Goal: Find specific page/section: Find specific page/section

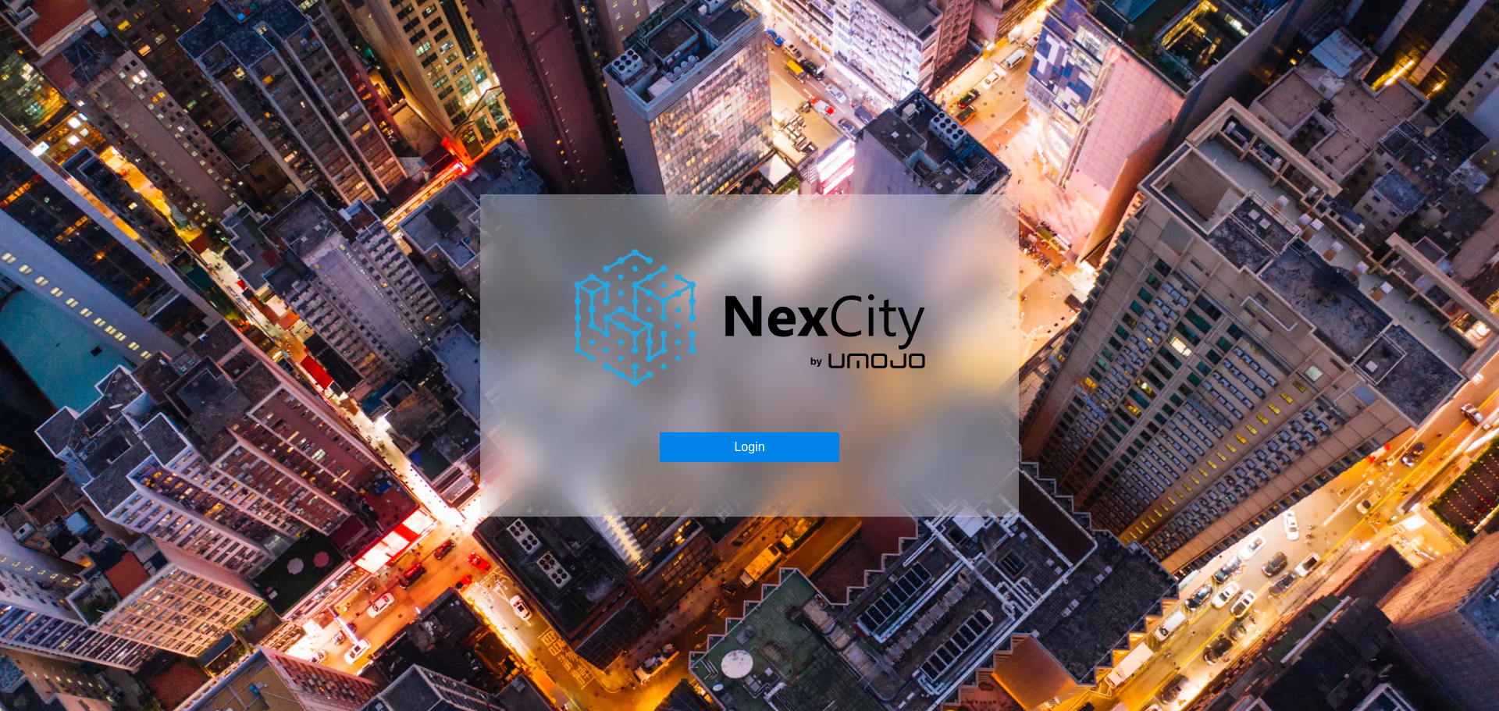
click at [727, 449] on button "Login" at bounding box center [749, 447] width 179 height 30
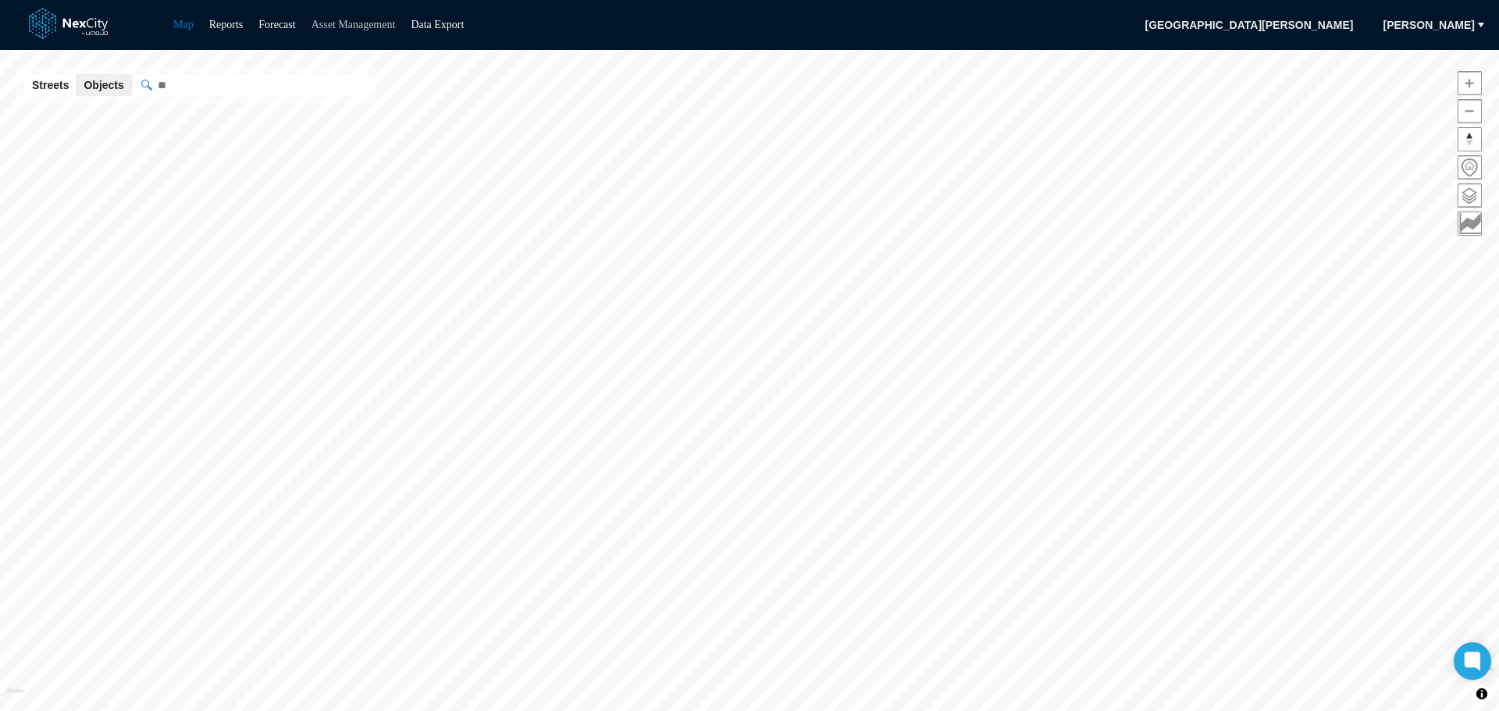
click at [365, 20] on link "Asset Management" at bounding box center [353, 25] width 84 height 12
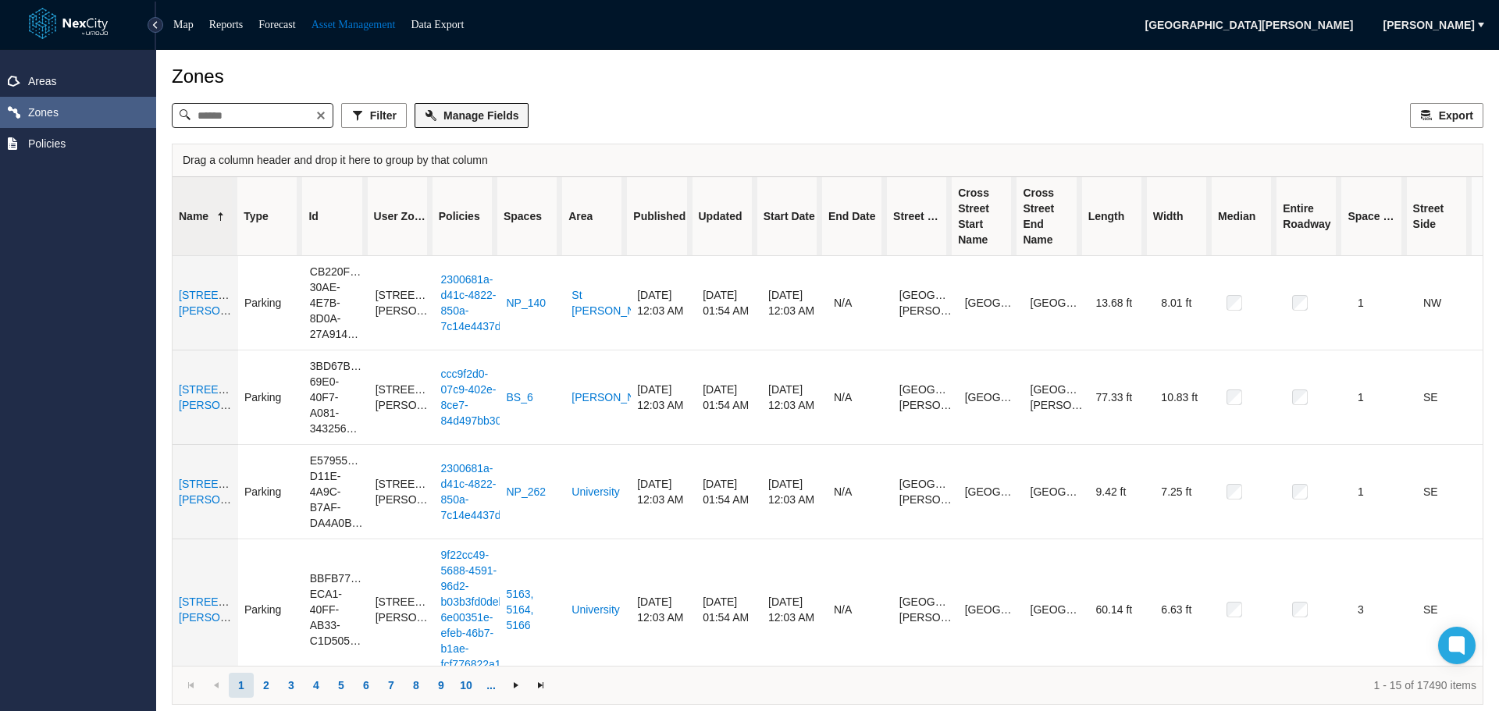
click at [486, 119] on span "Manage Fields" at bounding box center [480, 116] width 75 height 16
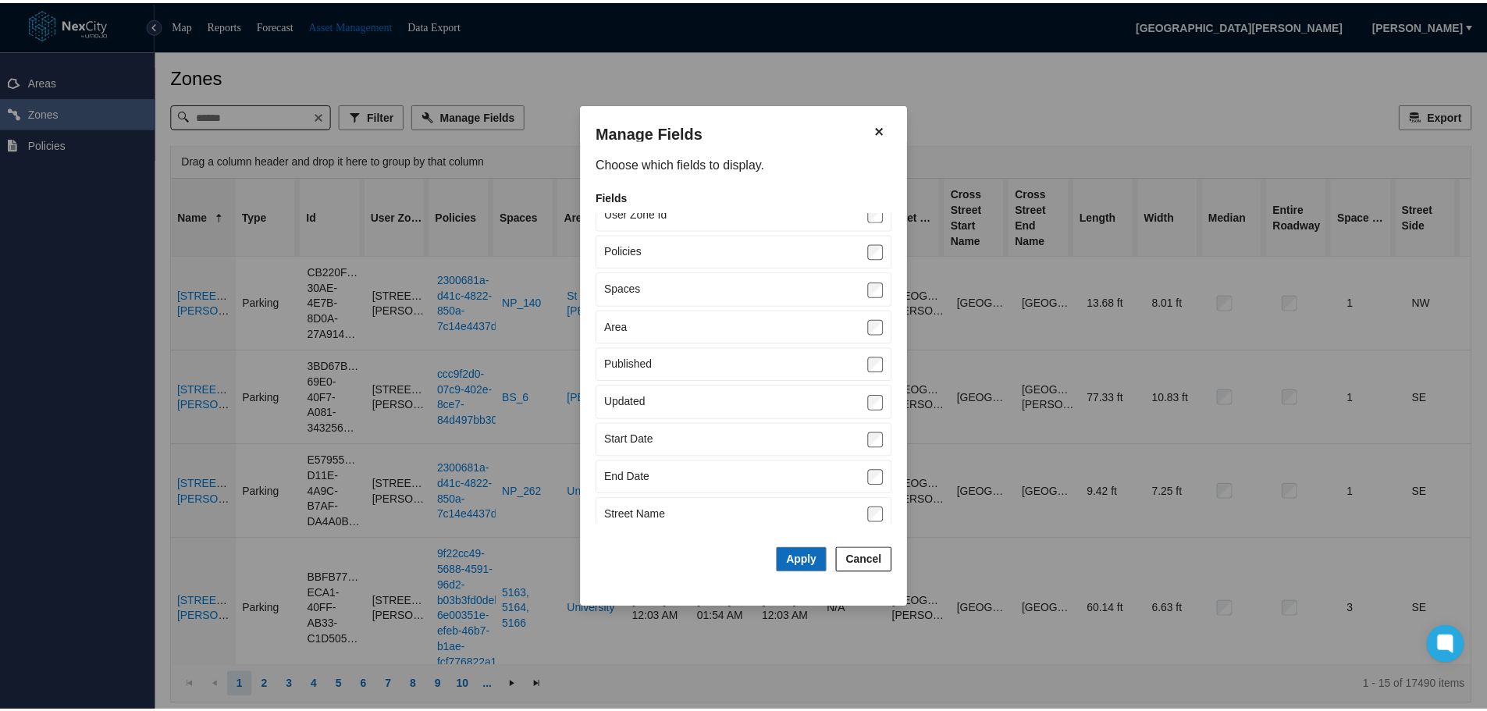
scroll to position [51, 0]
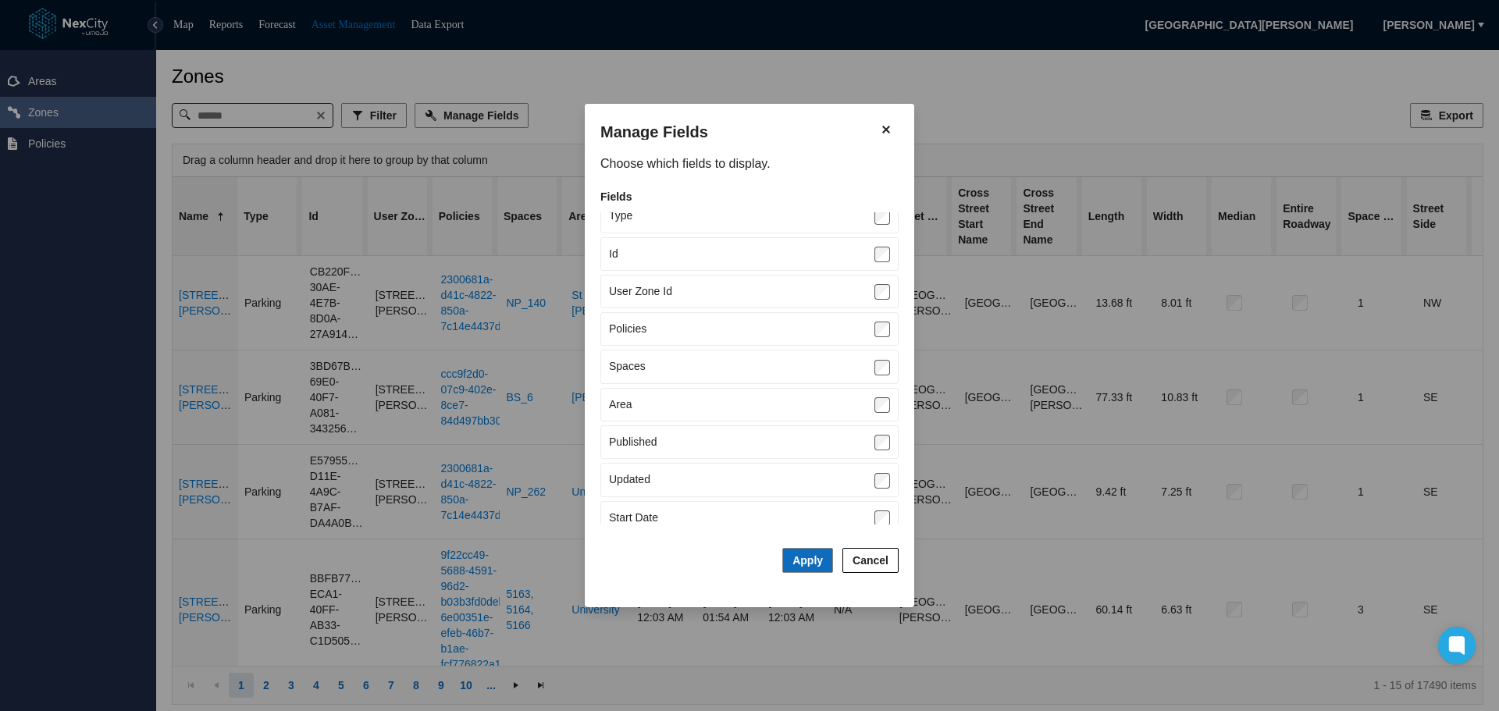
click at [881, 561] on span "Cancel" at bounding box center [871, 561] width 36 height 16
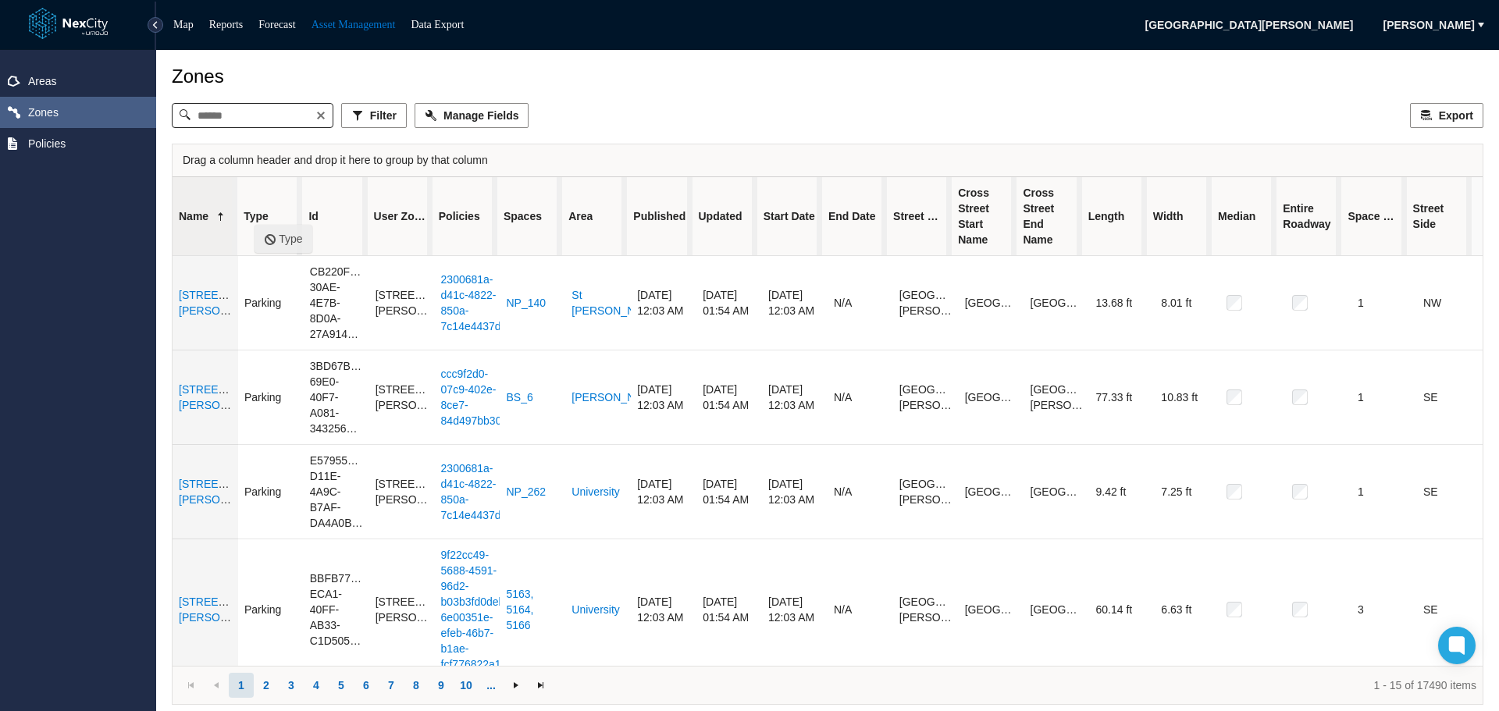
click at [255, 217] on span "Type" at bounding box center [256, 216] width 25 height 16
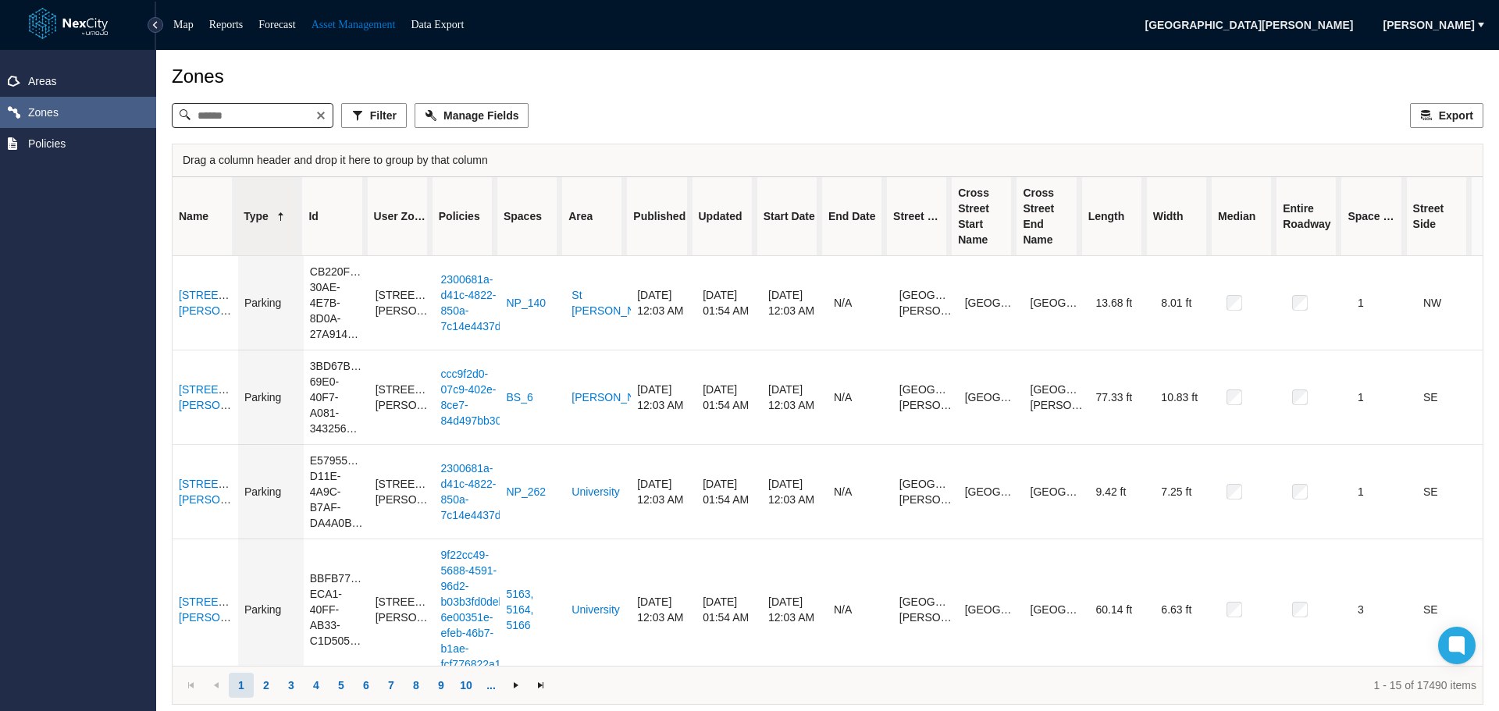
click at [255, 217] on span "Type" at bounding box center [256, 216] width 25 height 16
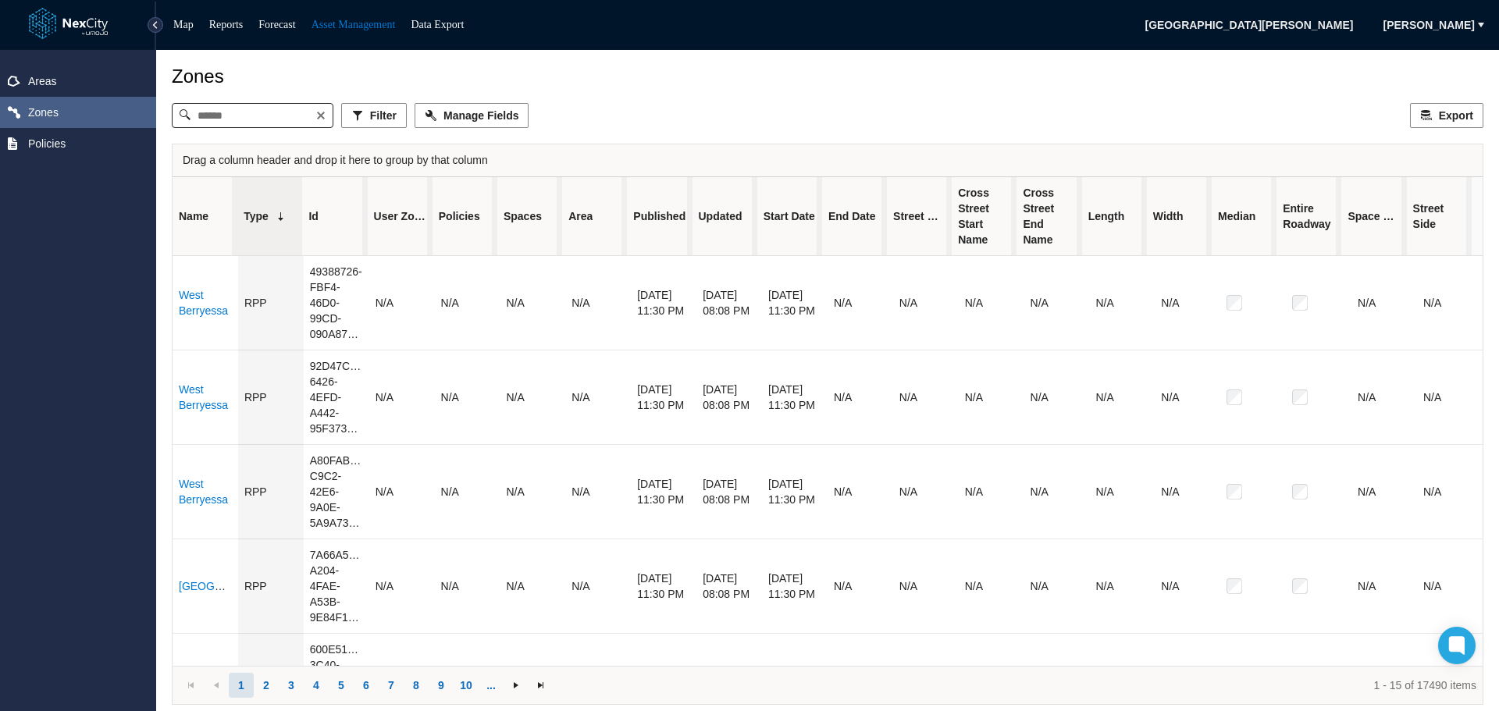
click at [255, 217] on span "Type" at bounding box center [256, 216] width 25 height 16
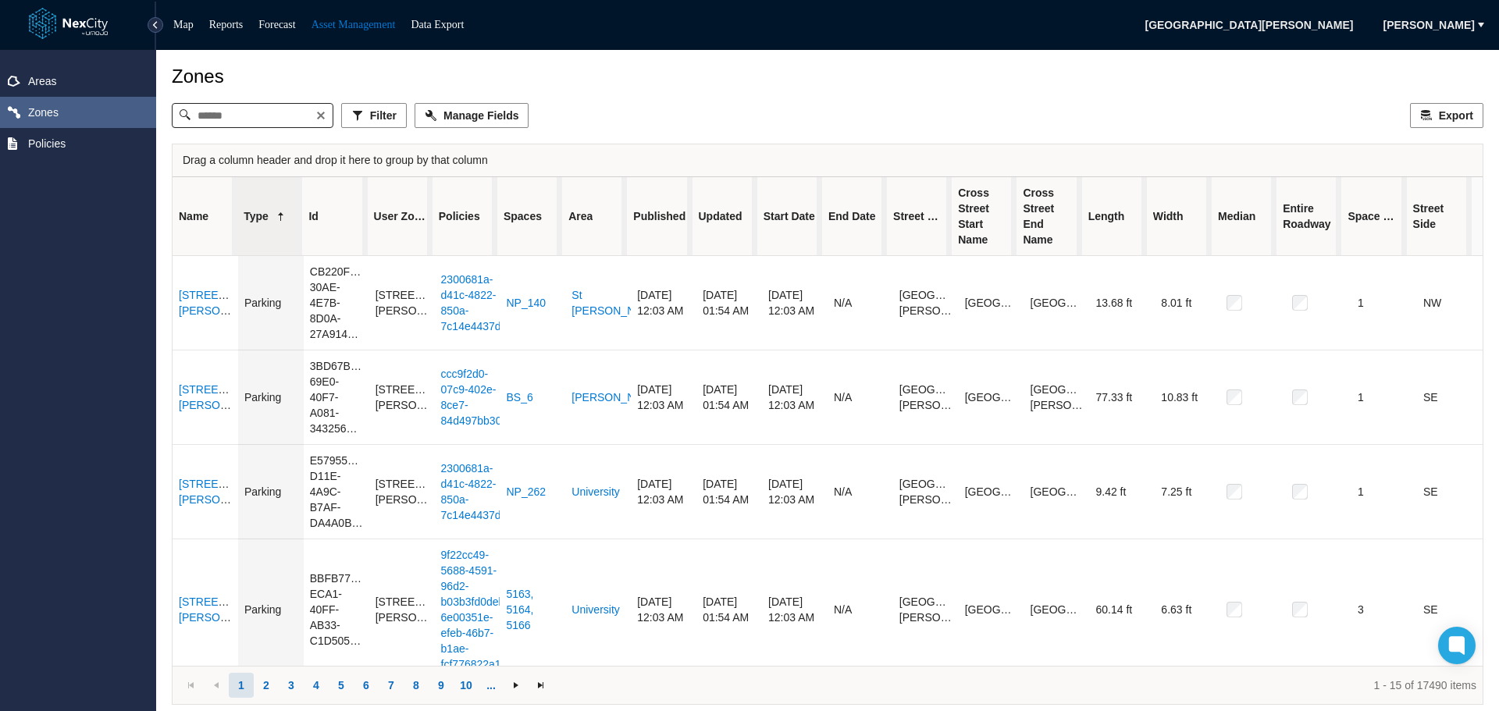
click at [675, 118] on div "Filter Manage Fields Export" at bounding box center [828, 115] width 1312 height 25
click at [233, 28] on link "Reports" at bounding box center [226, 25] width 34 height 12
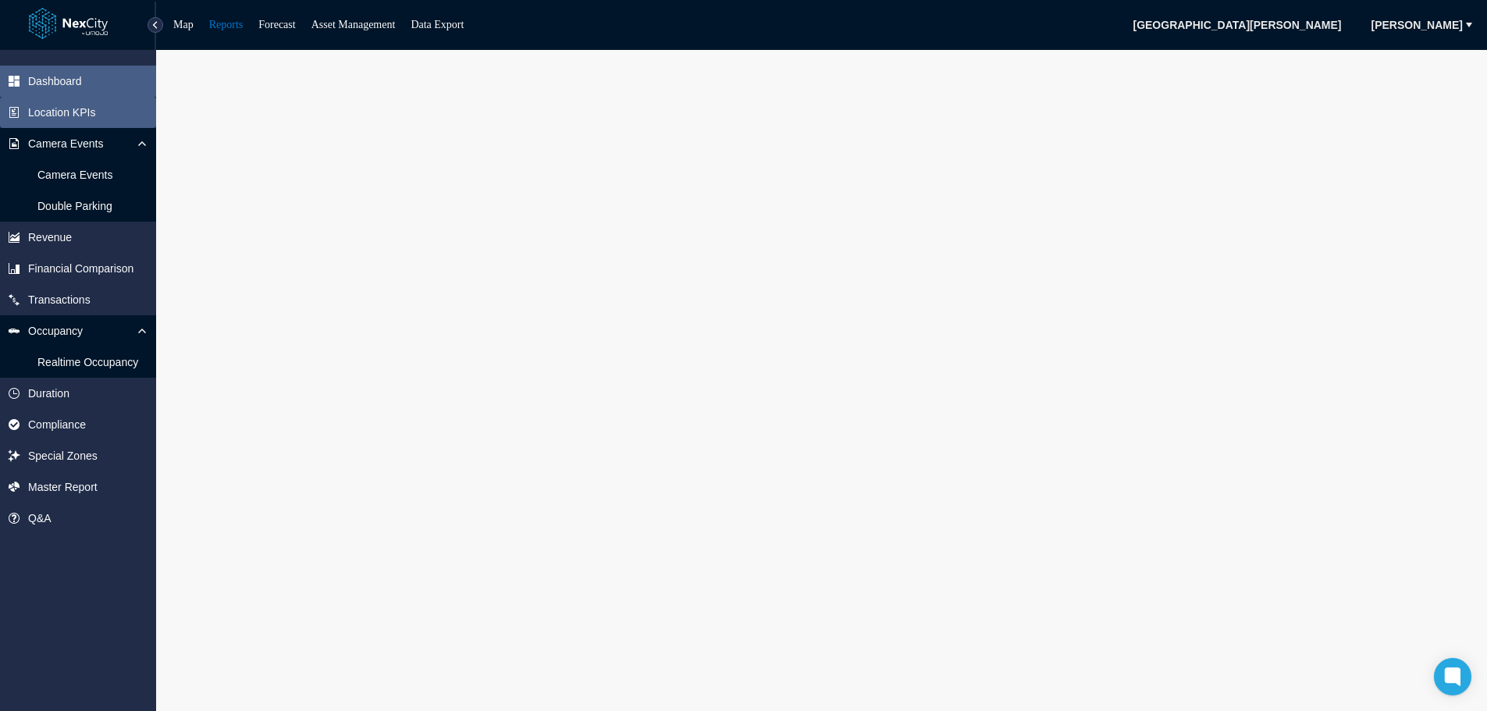
click at [102, 106] on span "Location KPIs" at bounding box center [78, 112] width 156 height 31
